Goal: Obtain resource: Obtain resource

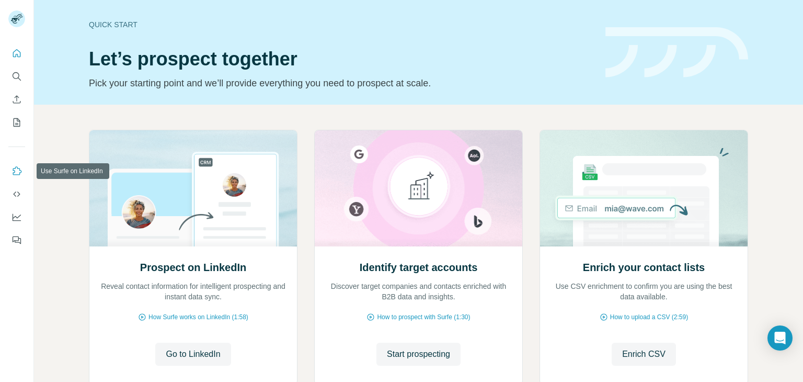
click at [13, 174] on icon "Use Surfe on LinkedIn" at bounding box center [16, 171] width 10 height 10
click at [17, 217] on icon "Dashboard" at bounding box center [17, 216] width 8 height 4
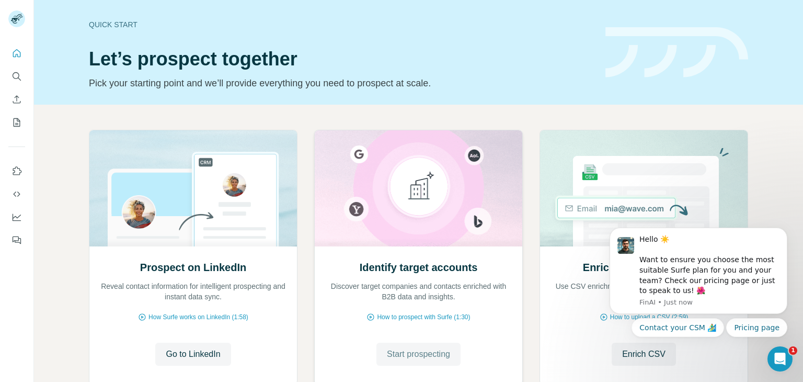
click at [415, 355] on span "Start prospecting" at bounding box center [418, 354] width 63 height 13
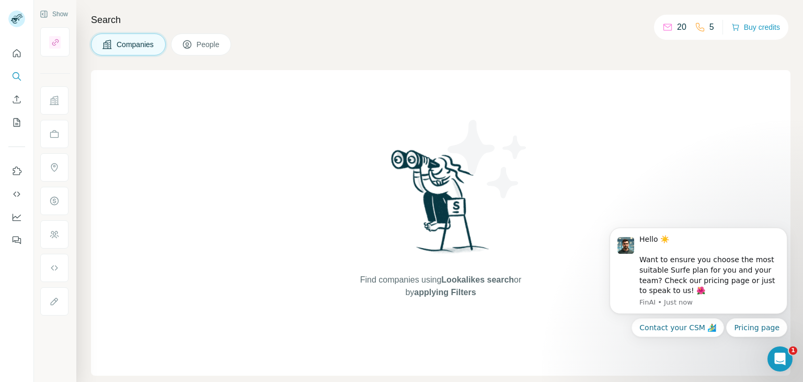
click at [144, 45] on span "Companies" at bounding box center [136, 44] width 38 height 10
click at [783, 228] on icon "Dismiss notification" at bounding box center [784, 231] width 6 height 6
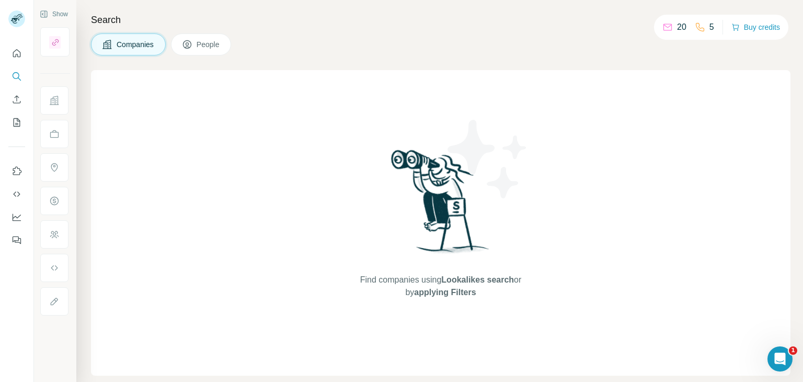
click at [438, 293] on span "applying Filters" at bounding box center [445, 291] width 62 height 9
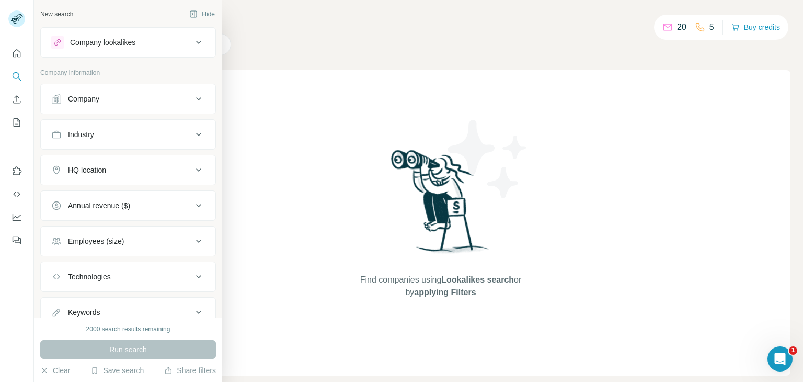
click at [156, 41] on div "Company lookalikes" at bounding box center [121, 42] width 141 height 13
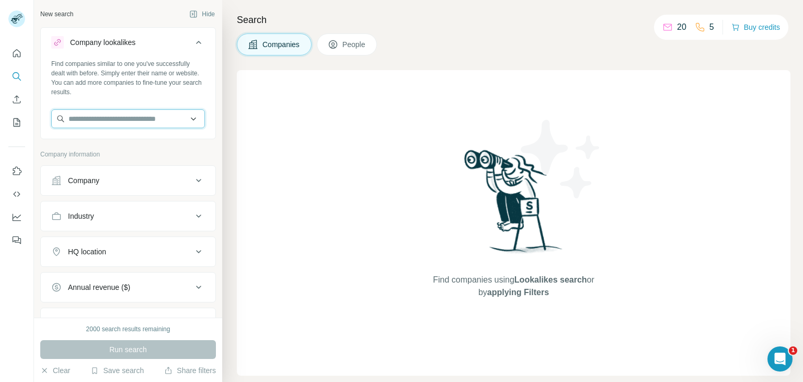
click at [131, 118] on input "text" at bounding box center [128, 118] width 154 height 19
click at [140, 117] on input "text" at bounding box center [128, 118] width 154 height 19
paste input "**********"
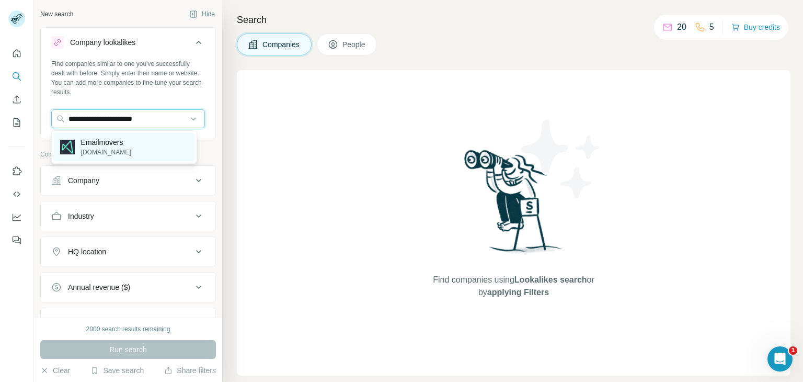
type input "**********"
click at [153, 151] on div "Emailmovers [DOMAIN_NAME]" at bounding box center [124, 147] width 141 height 28
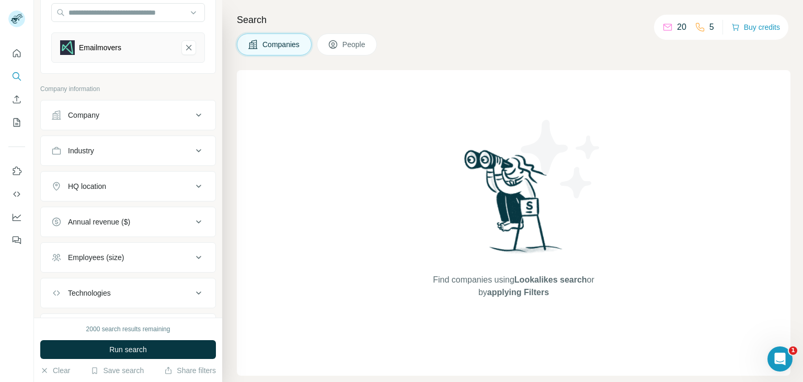
scroll to position [157, 0]
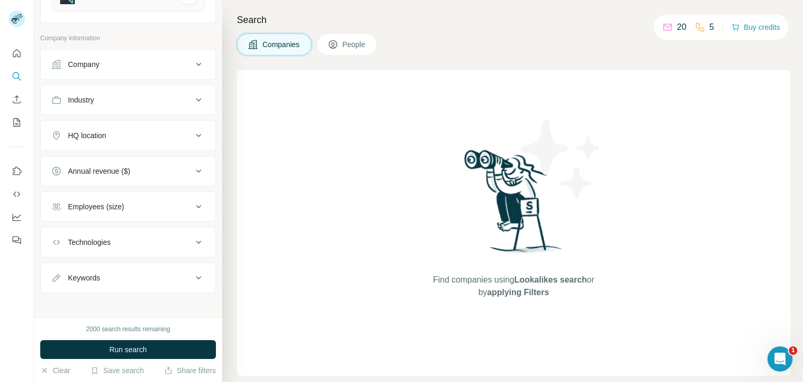
click at [129, 130] on div "HQ location" at bounding box center [121, 135] width 141 height 10
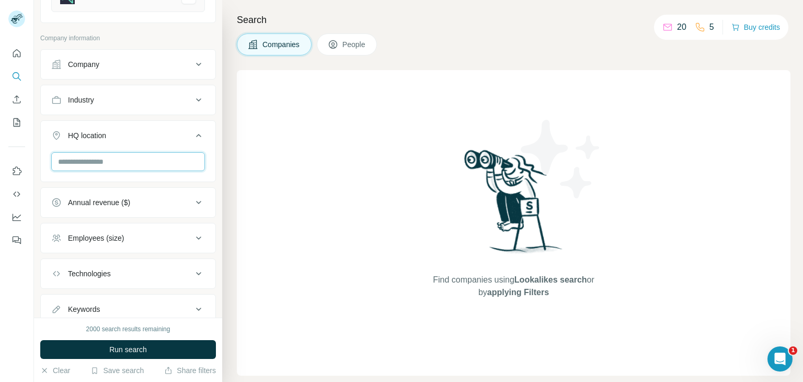
click at [111, 166] on input "text" at bounding box center [128, 161] width 154 height 19
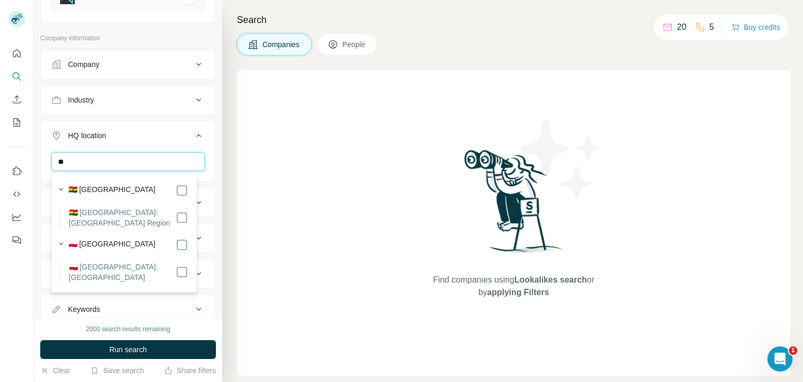
type input "*"
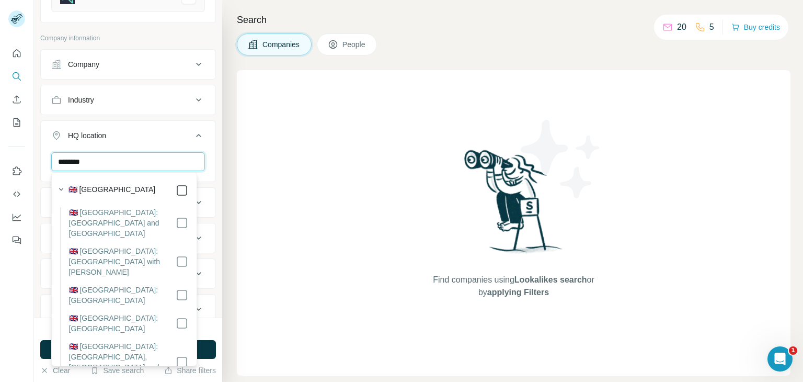
type input "********"
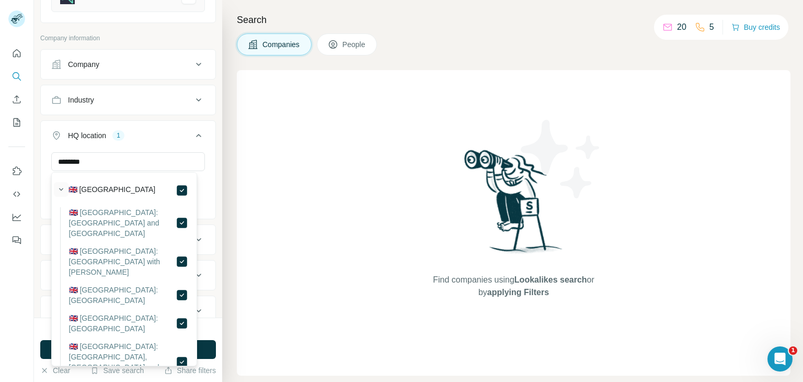
click at [54, 190] on button "button" at bounding box center [61, 189] width 15 height 15
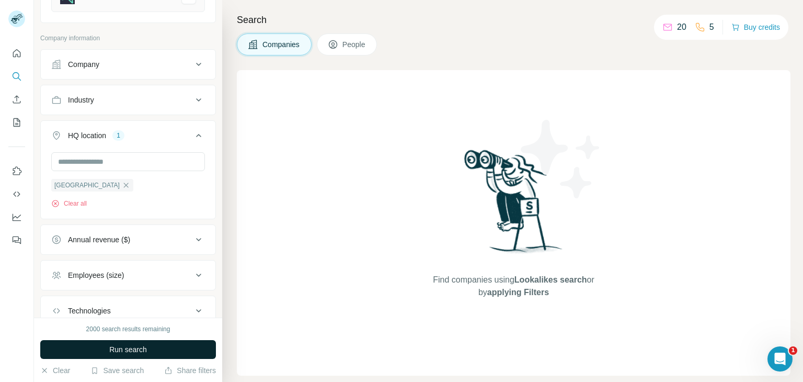
click at [137, 350] on span "Run search" at bounding box center [128, 349] width 38 height 10
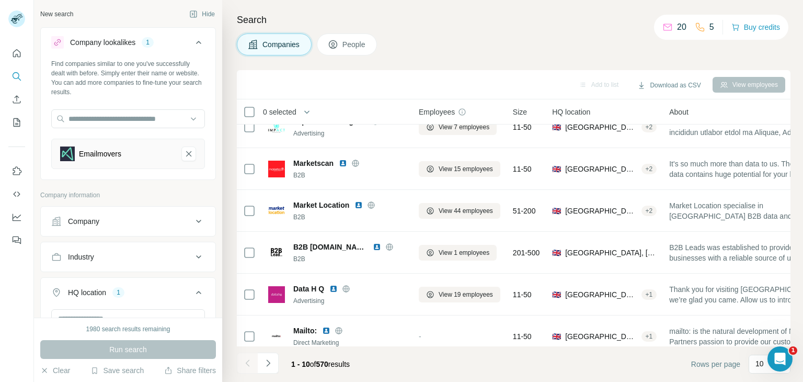
scroll to position [202, 0]
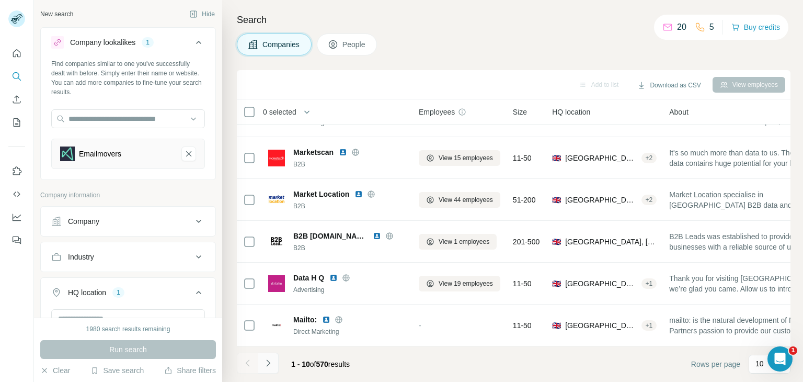
click at [268, 364] on icon "Navigate to next page" at bounding box center [268, 362] width 10 height 10
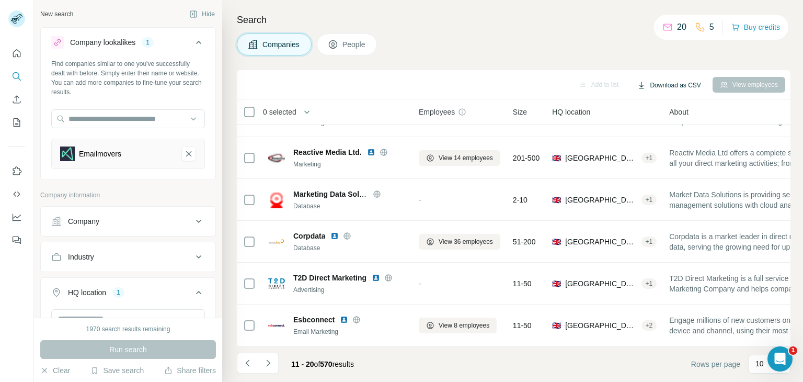
click at [652, 84] on button "Download as CSV" at bounding box center [669, 85] width 78 height 16
click at [672, 127] on div "All viewed companies (20)" at bounding box center [676, 125] width 98 height 19
click at [242, 365] on icon "Navigate to previous page" at bounding box center [247, 362] width 10 height 10
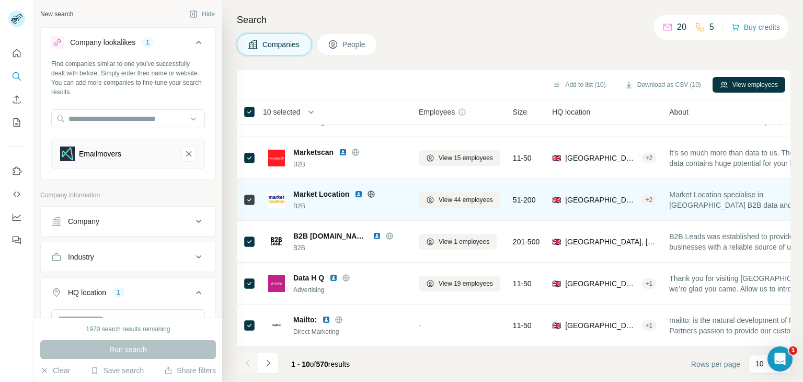
scroll to position [0, 0]
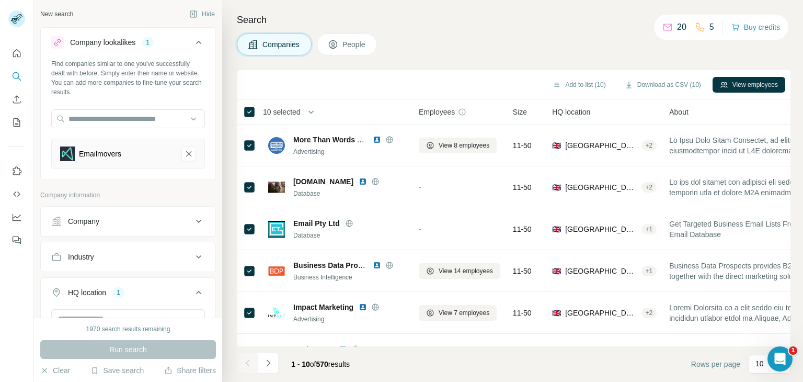
click at [63, 153] on img at bounding box center [67, 153] width 15 height 15
